Goal: Information Seeking & Learning: Find contact information

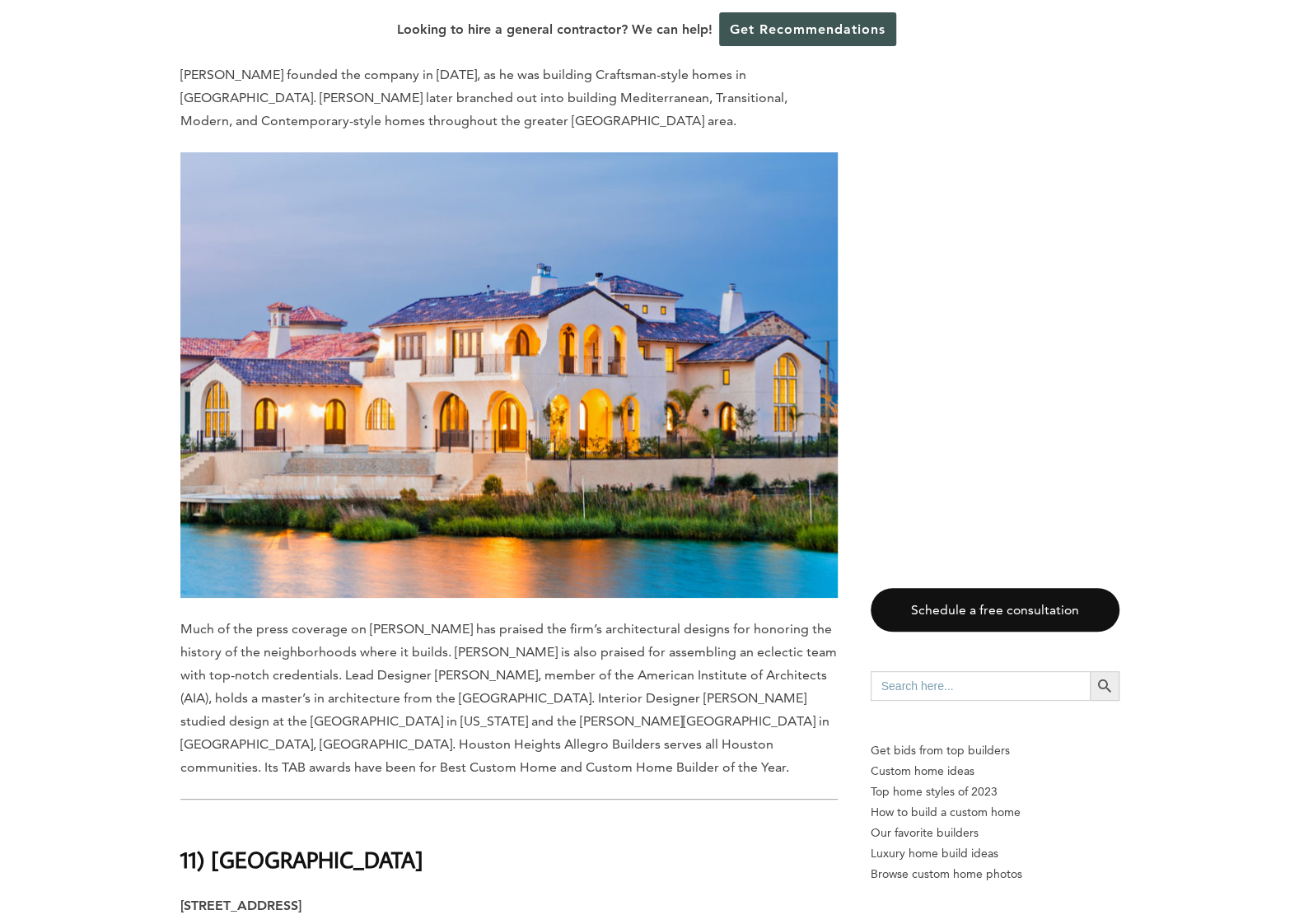
scroll to position [3705, 0]
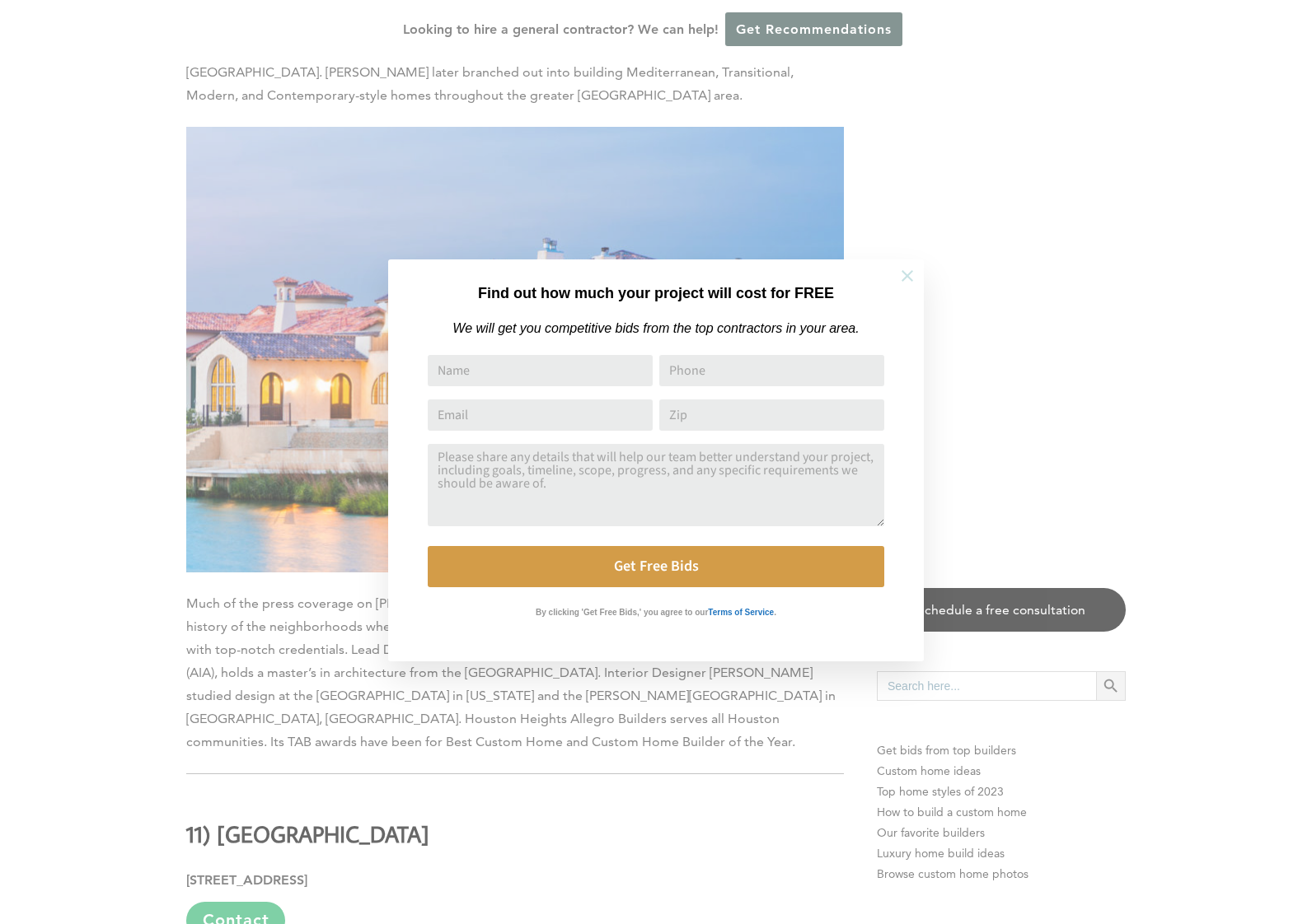
click at [900, 274] on icon at bounding box center [906, 276] width 18 height 18
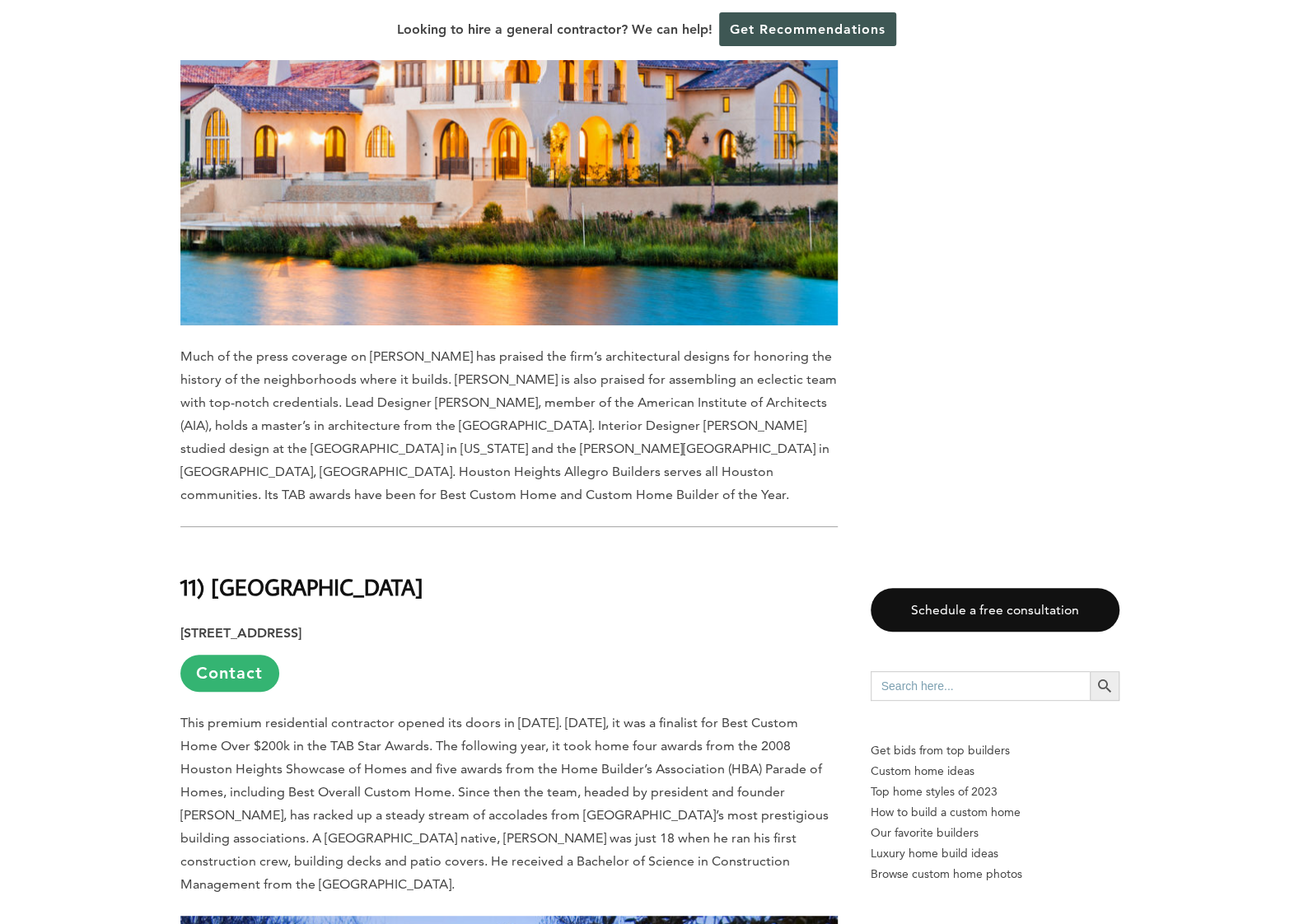
scroll to position [3870, 0]
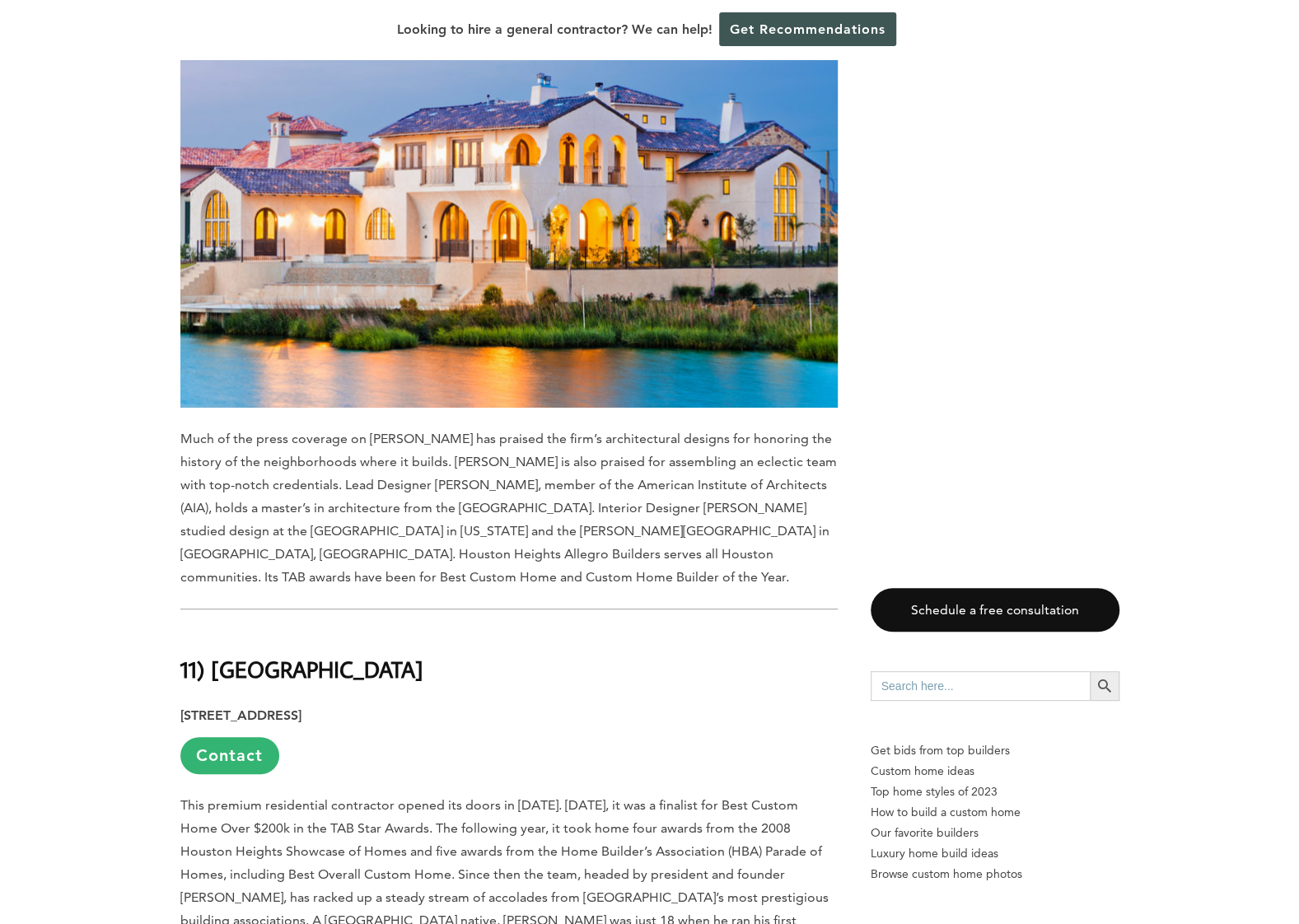
drag, startPoint x: 266, startPoint y: 587, endPoint x: 277, endPoint y: 585, distance: 11.2
click at [266, 655] on strong "11) [GEOGRAPHIC_DATA]" at bounding box center [301, 669] width 243 height 28
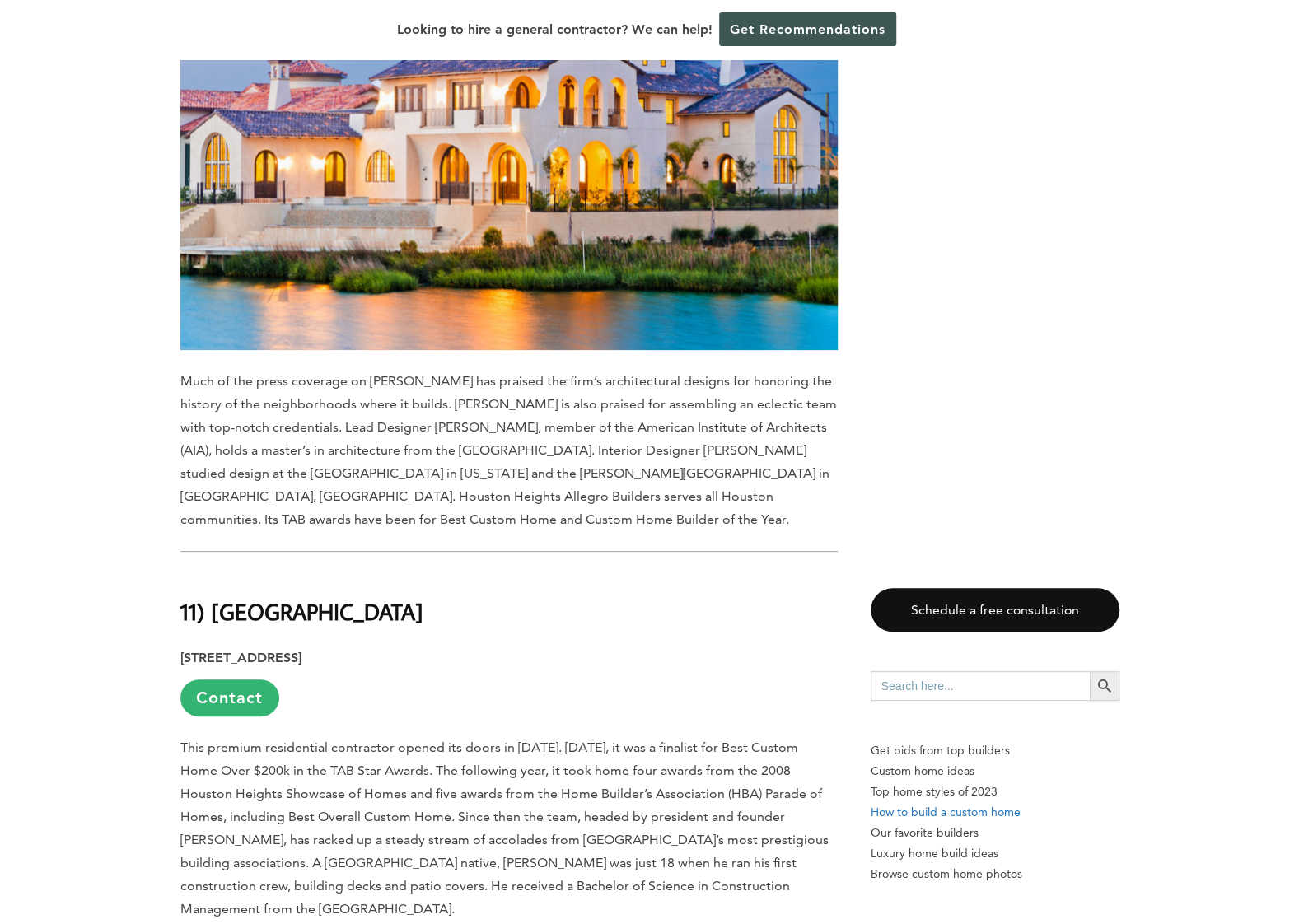
scroll to position [3952, 0]
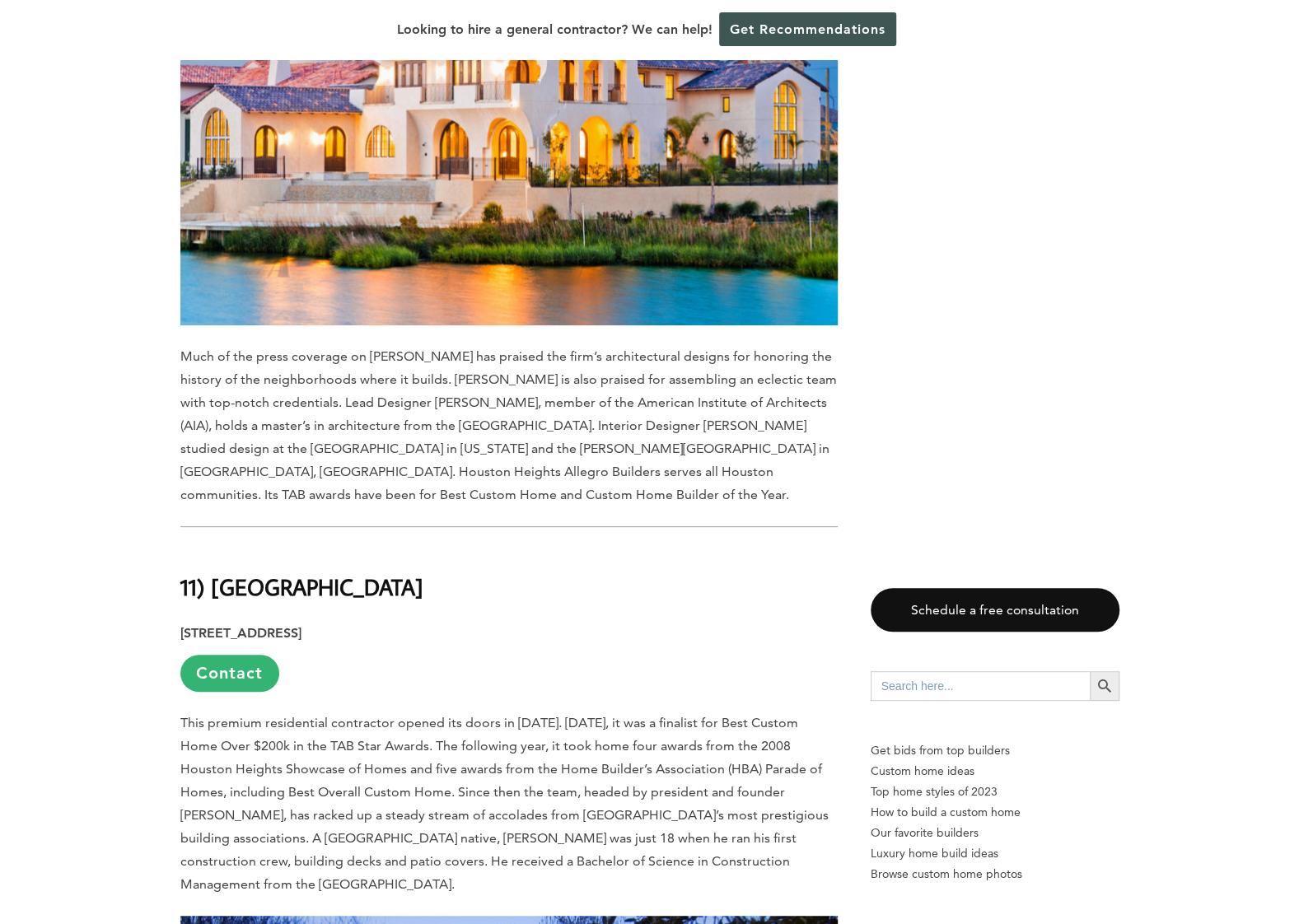
click at [488, 749] on p "This premium residential contractor opened its doors in [DATE]. [DATE], it was …" at bounding box center [509, 804] width 657 height 185
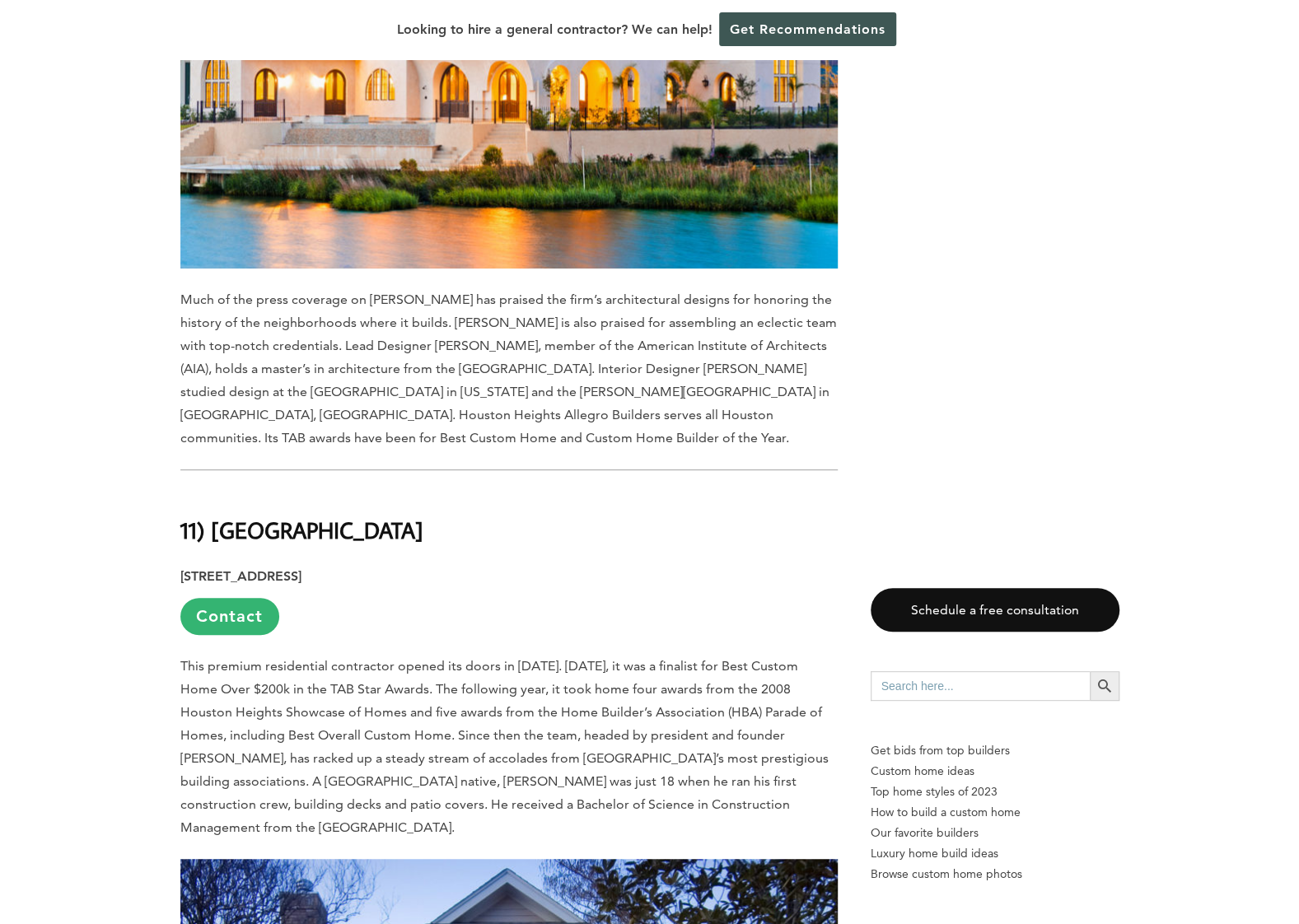
scroll to position [4035, 0]
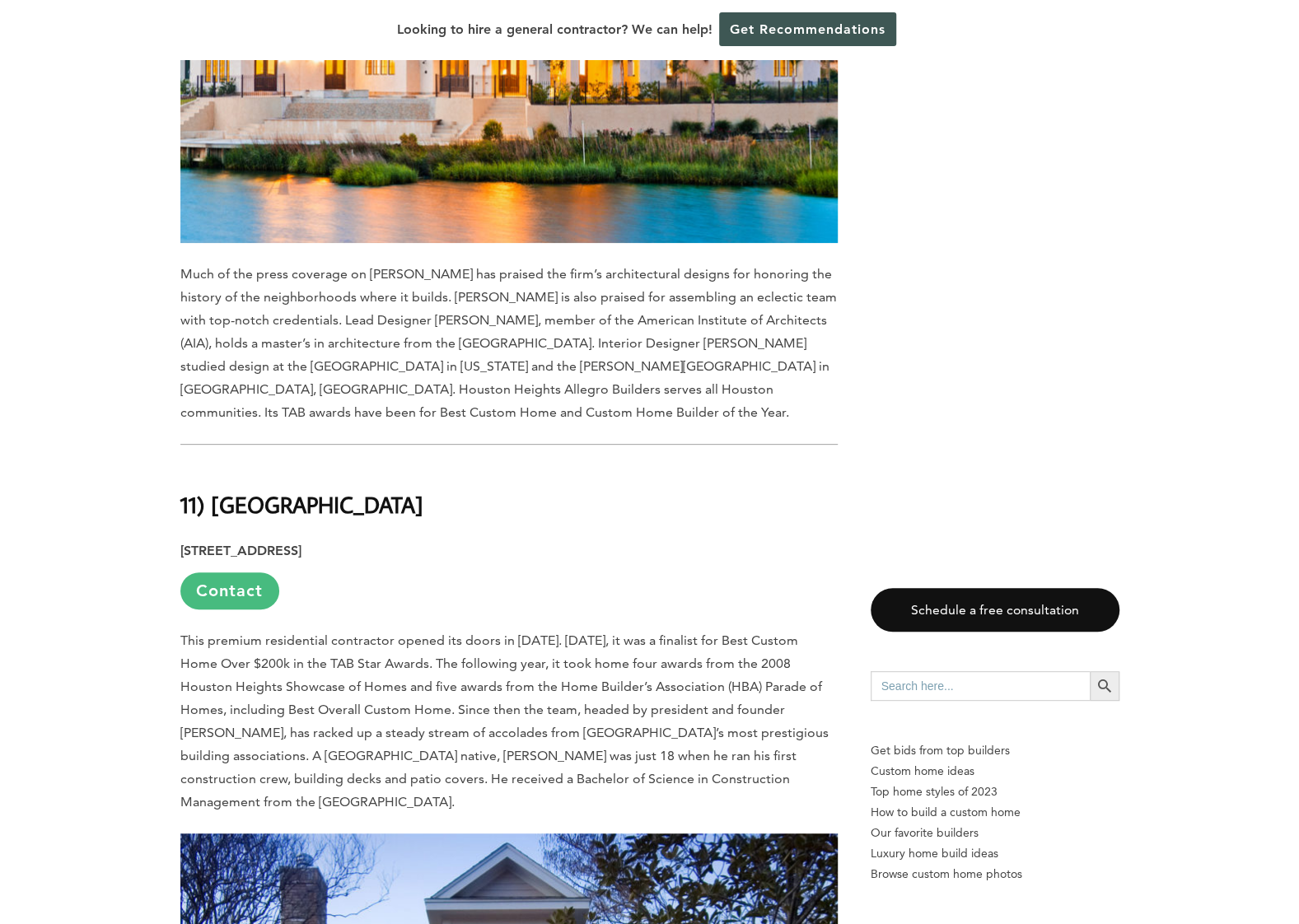
click at [237, 572] on link "Contact" at bounding box center [230, 591] width 99 height 37
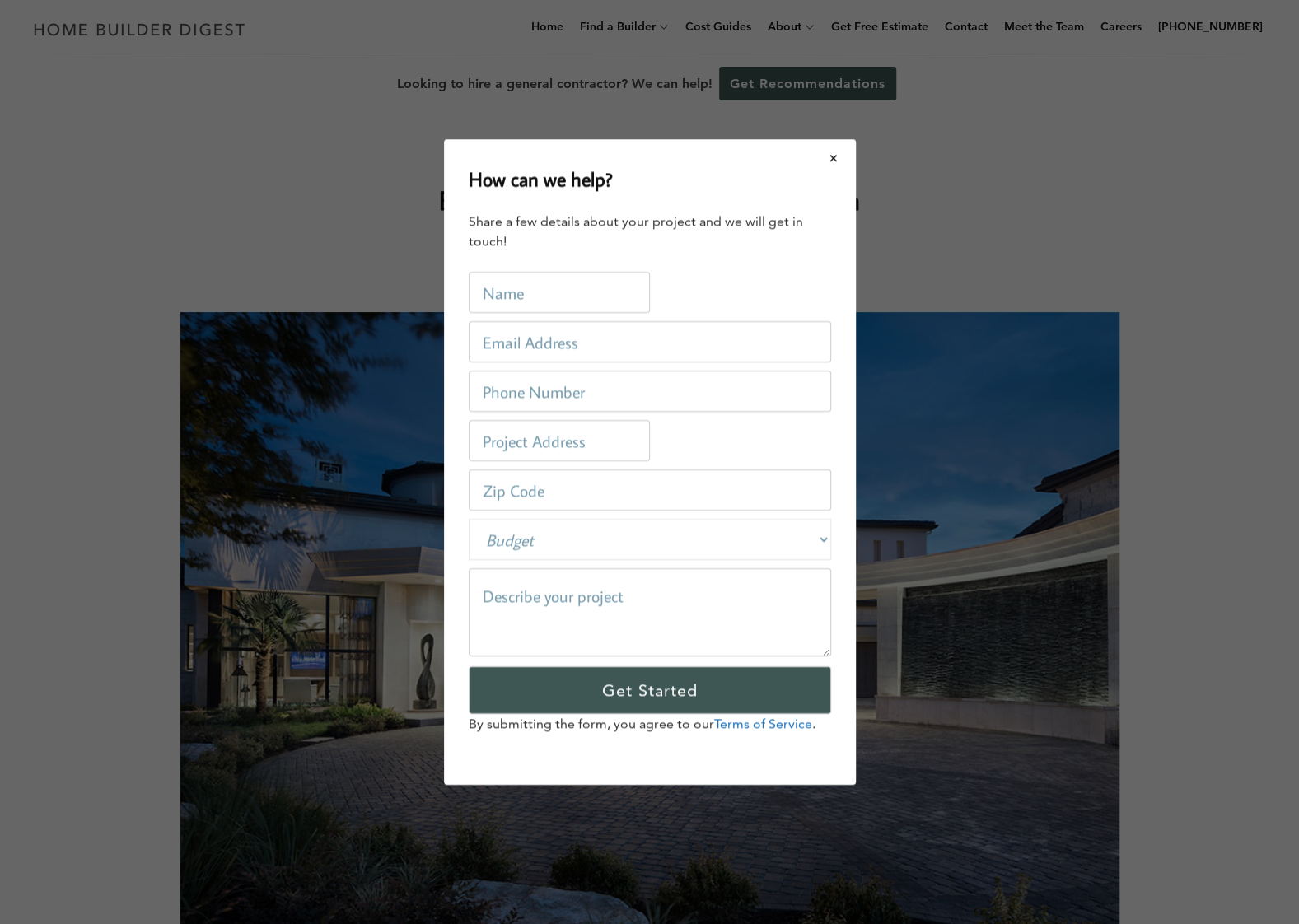
scroll to position [0, 0]
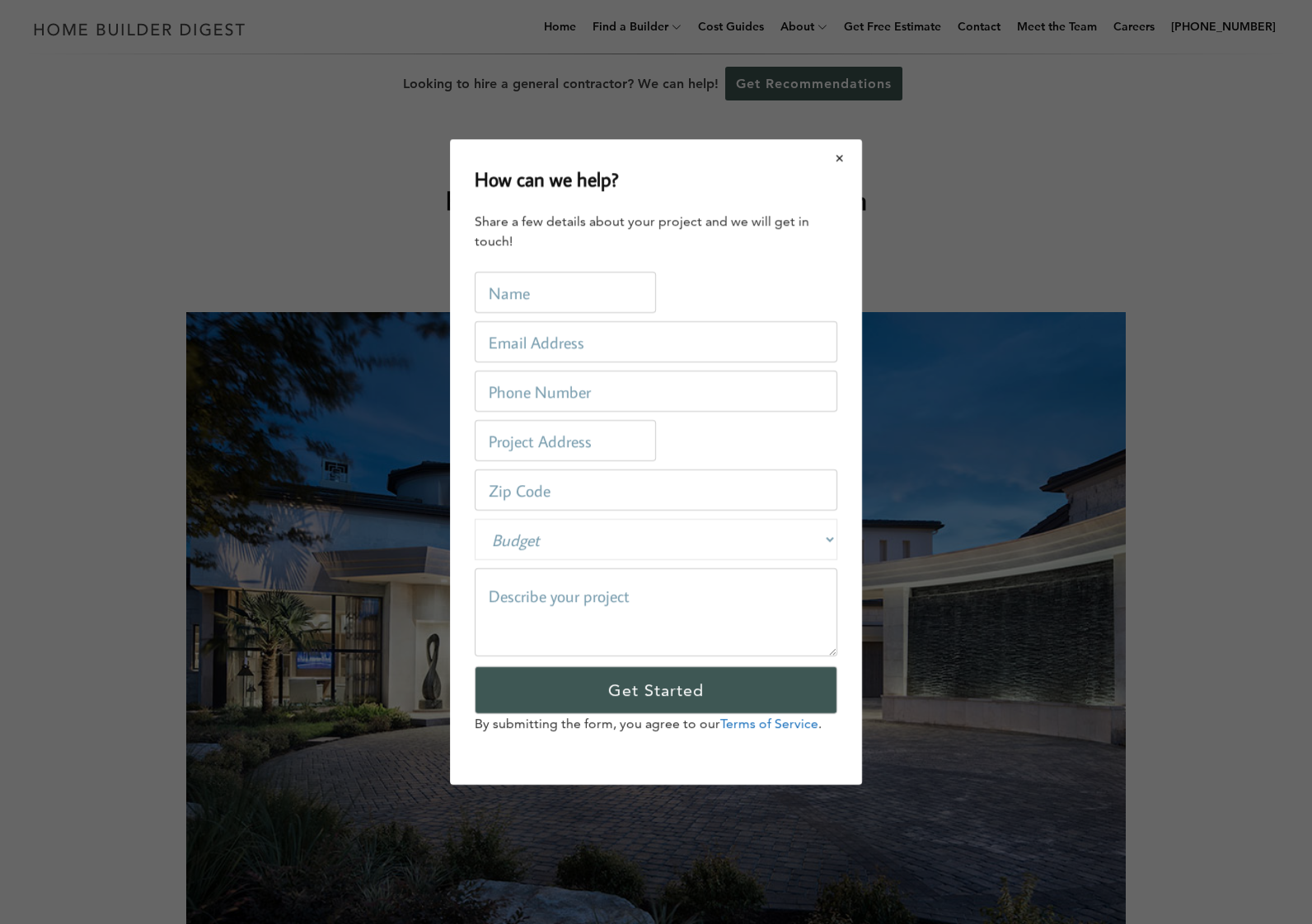
click at [836, 164] on button "Close modal" at bounding box center [840, 157] width 43 height 34
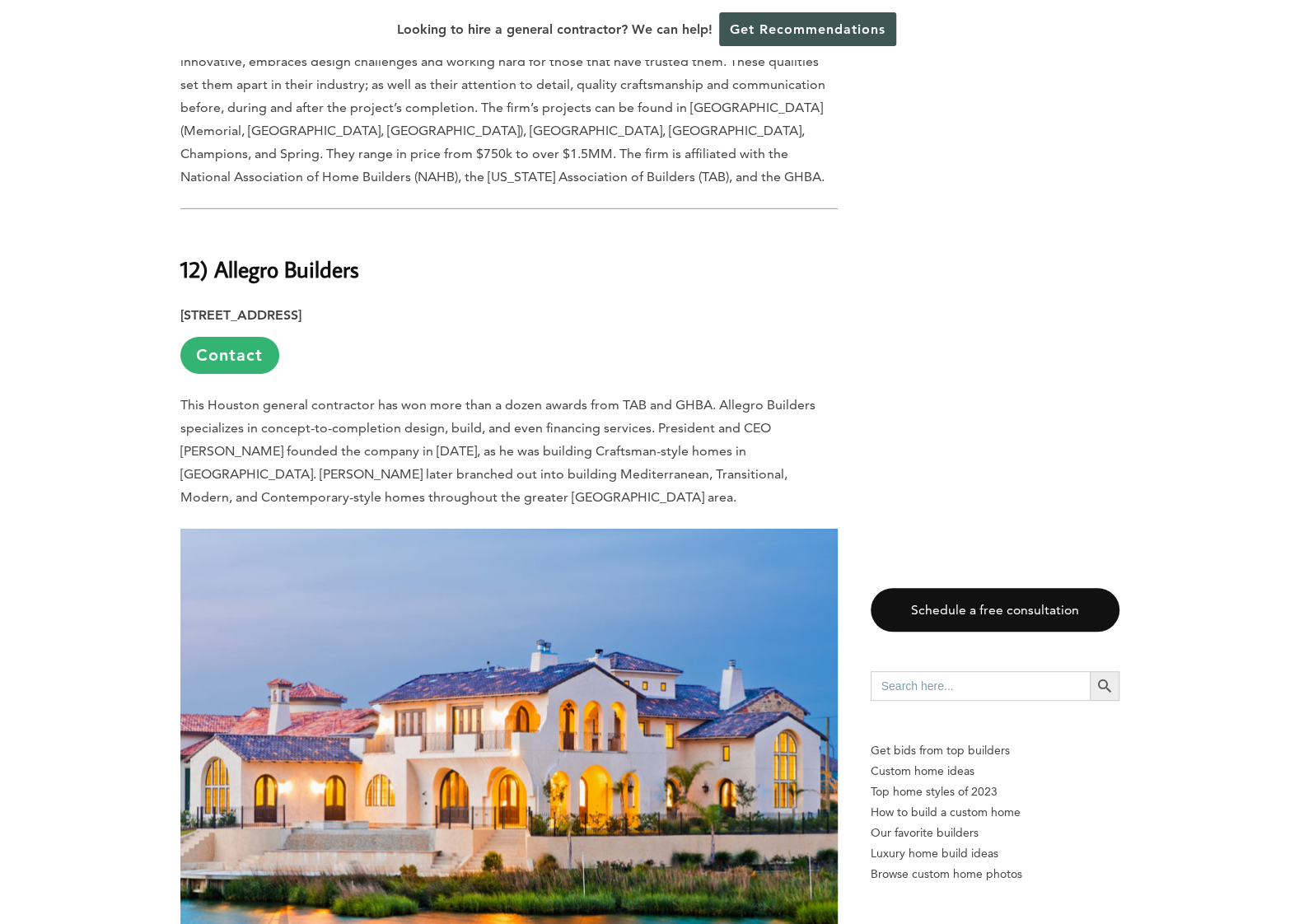
scroll to position [3130, 0]
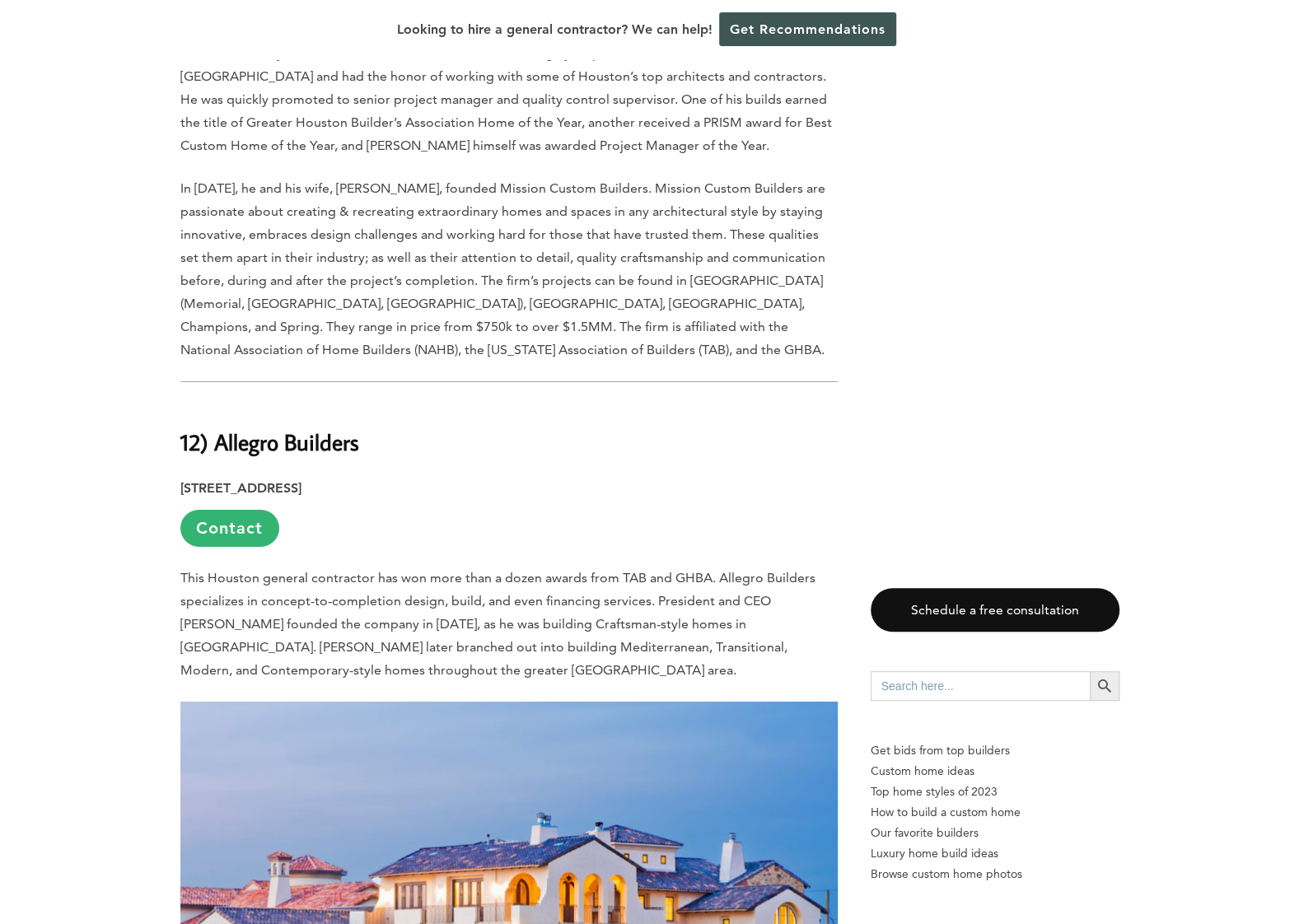
click at [435, 580] on p "This Houston general contractor has won more than a dozen awards from TAB and G…" at bounding box center [509, 624] width 657 height 115
click at [245, 480] on strong "[STREET_ADDRESS]" at bounding box center [241, 488] width 121 height 16
click at [259, 427] on strong "12) Allegro Builders" at bounding box center [270, 441] width 179 height 28
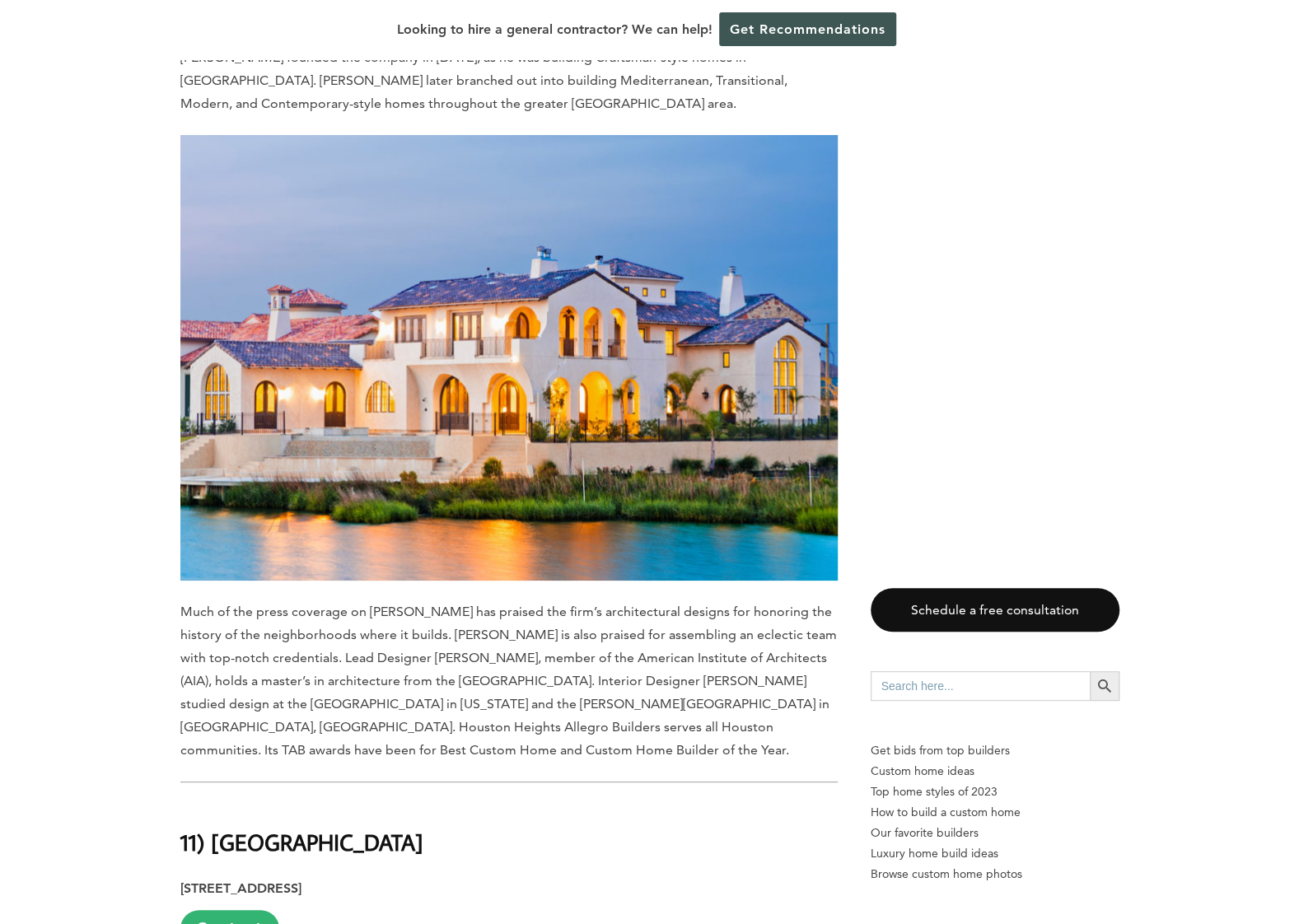
scroll to position [3789, 0]
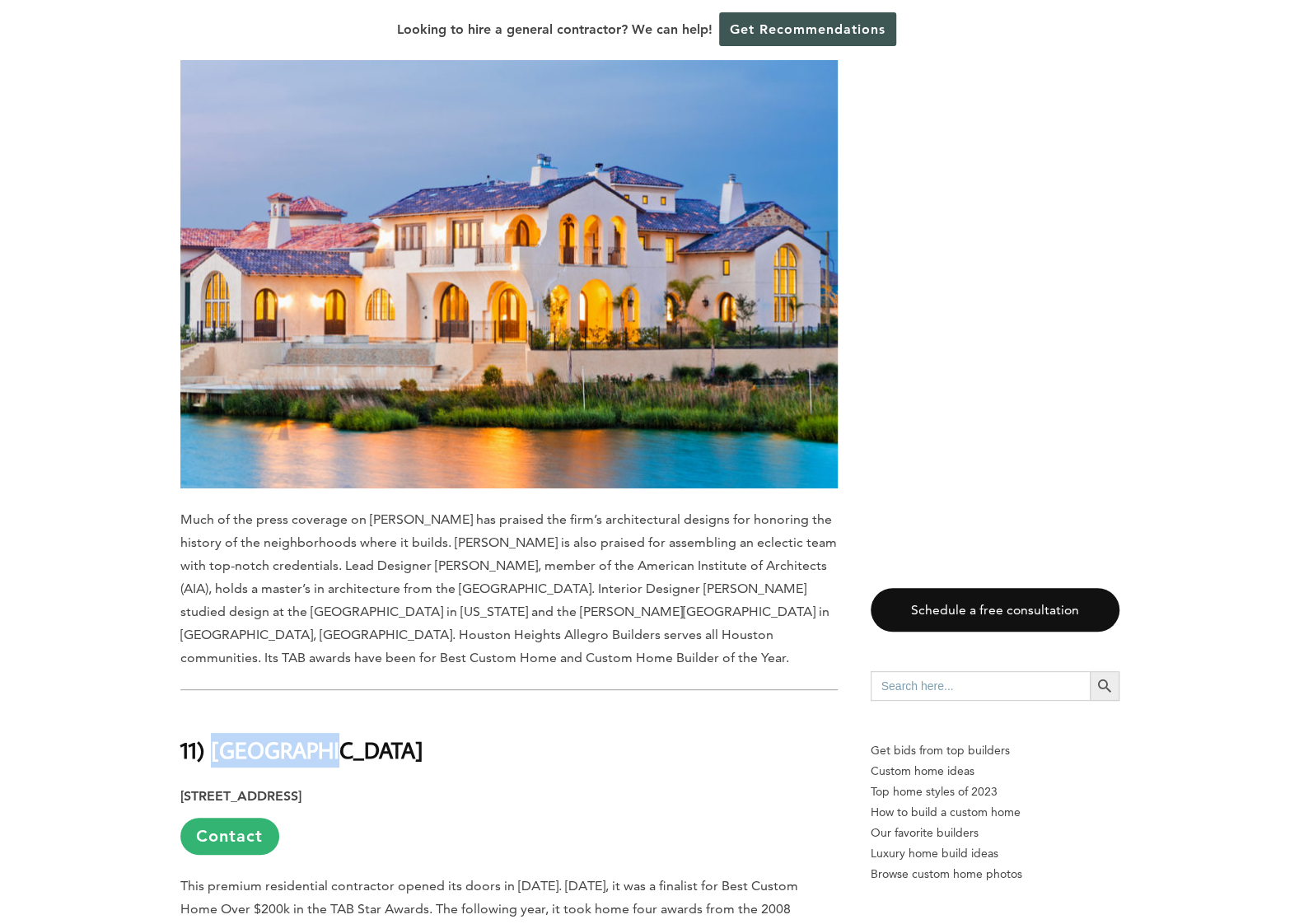
drag, startPoint x: 317, startPoint y: 668, endPoint x: 211, endPoint y: 677, distance: 106.4
click at [211, 735] on strong "11) [GEOGRAPHIC_DATA]" at bounding box center [301, 749] width 243 height 28
drag, startPoint x: 211, startPoint y: 677, endPoint x: 231, endPoint y: 665, distance: 23.3
copy strong "Whitestone"
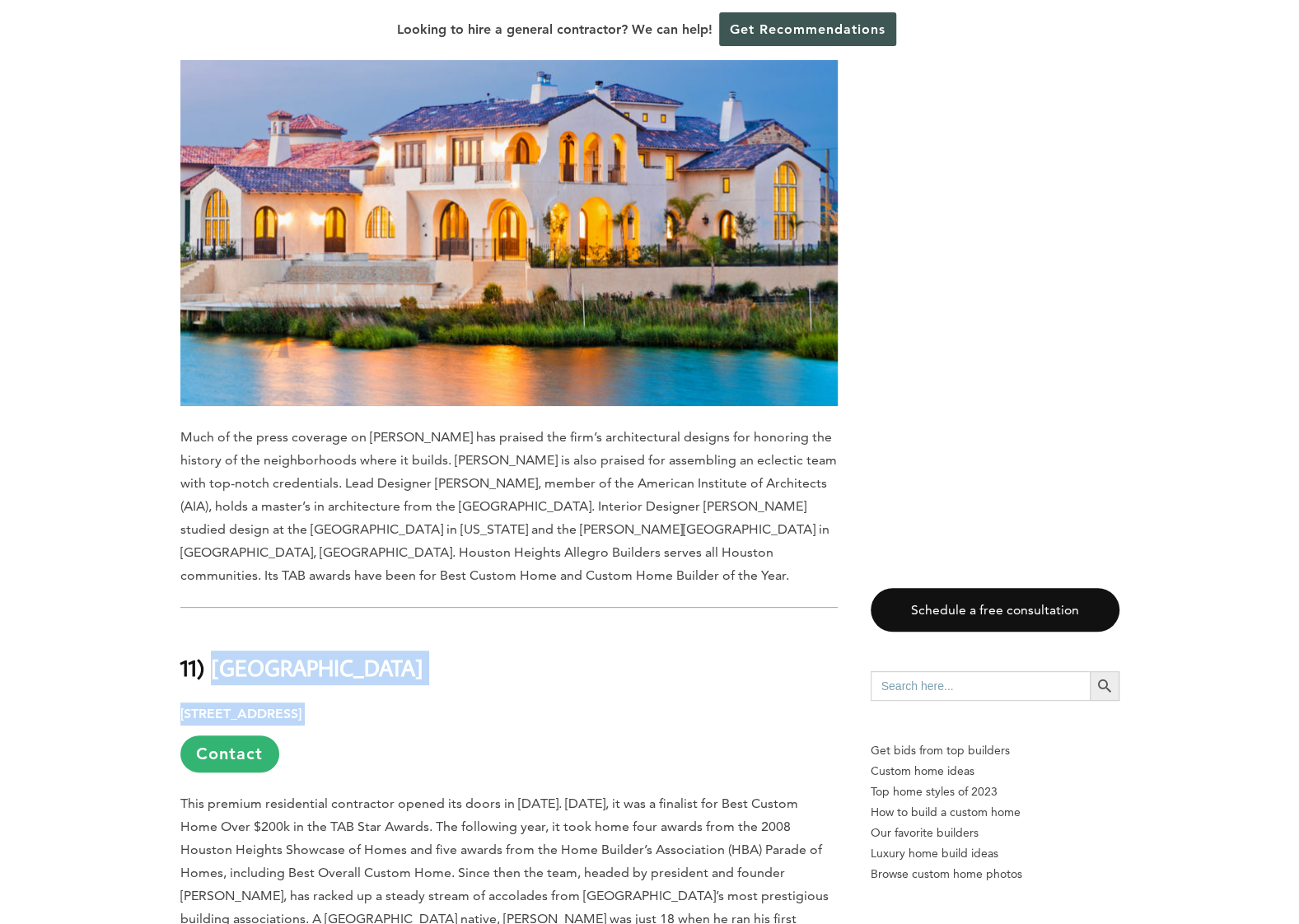
drag, startPoint x: 410, startPoint y: 626, endPoint x: 216, endPoint y: 587, distance: 197.9
drag, startPoint x: 216, startPoint y: 587, endPoint x: 236, endPoint y: 585, distance: 20.1
copy div "Whitestone [STREET_ADDRESS]"
